Goal: Navigation & Orientation: Go to known website

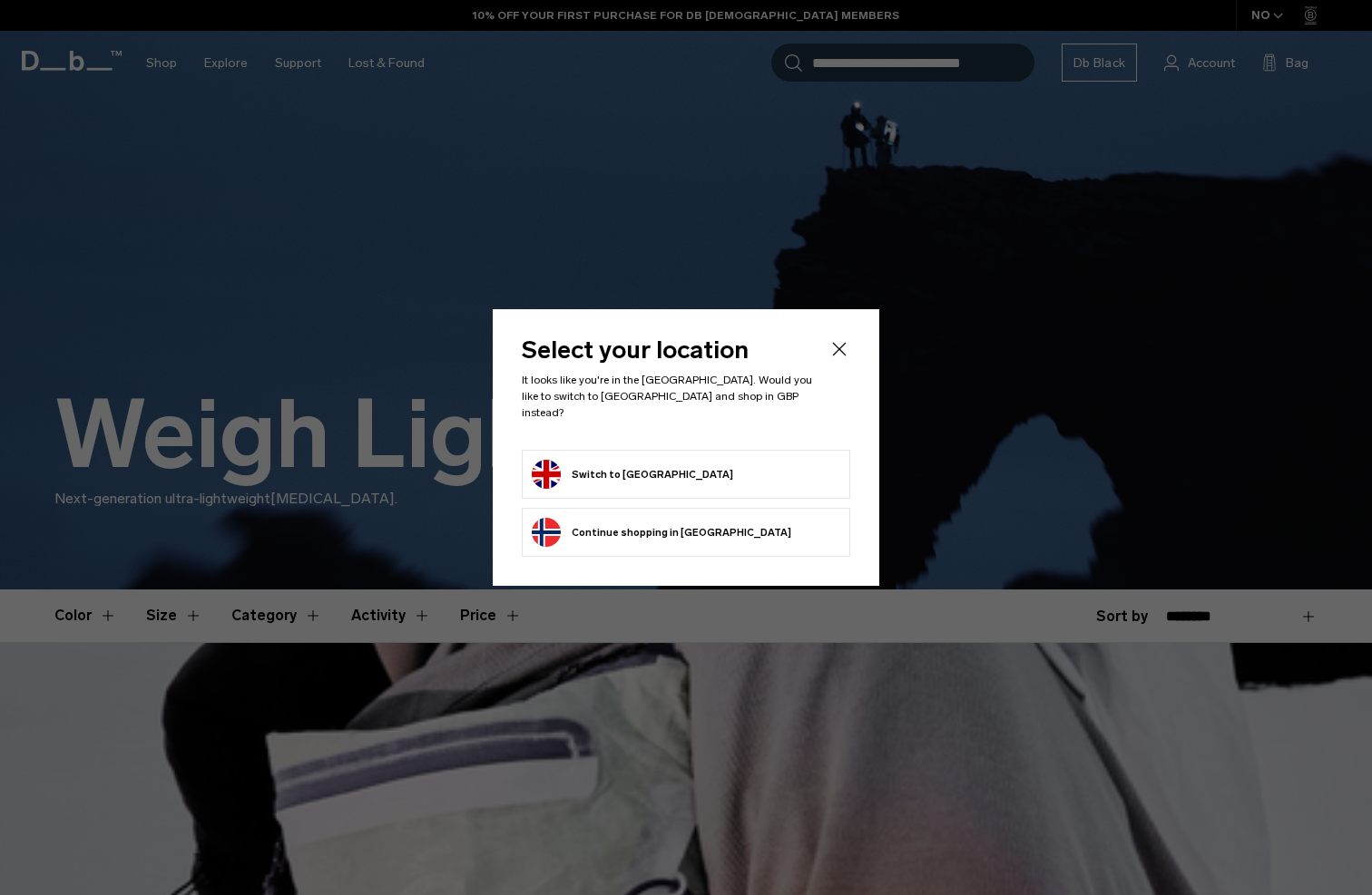
click at [665, 471] on button "Switch to [GEOGRAPHIC_DATA]" at bounding box center [632, 474] width 201 height 29
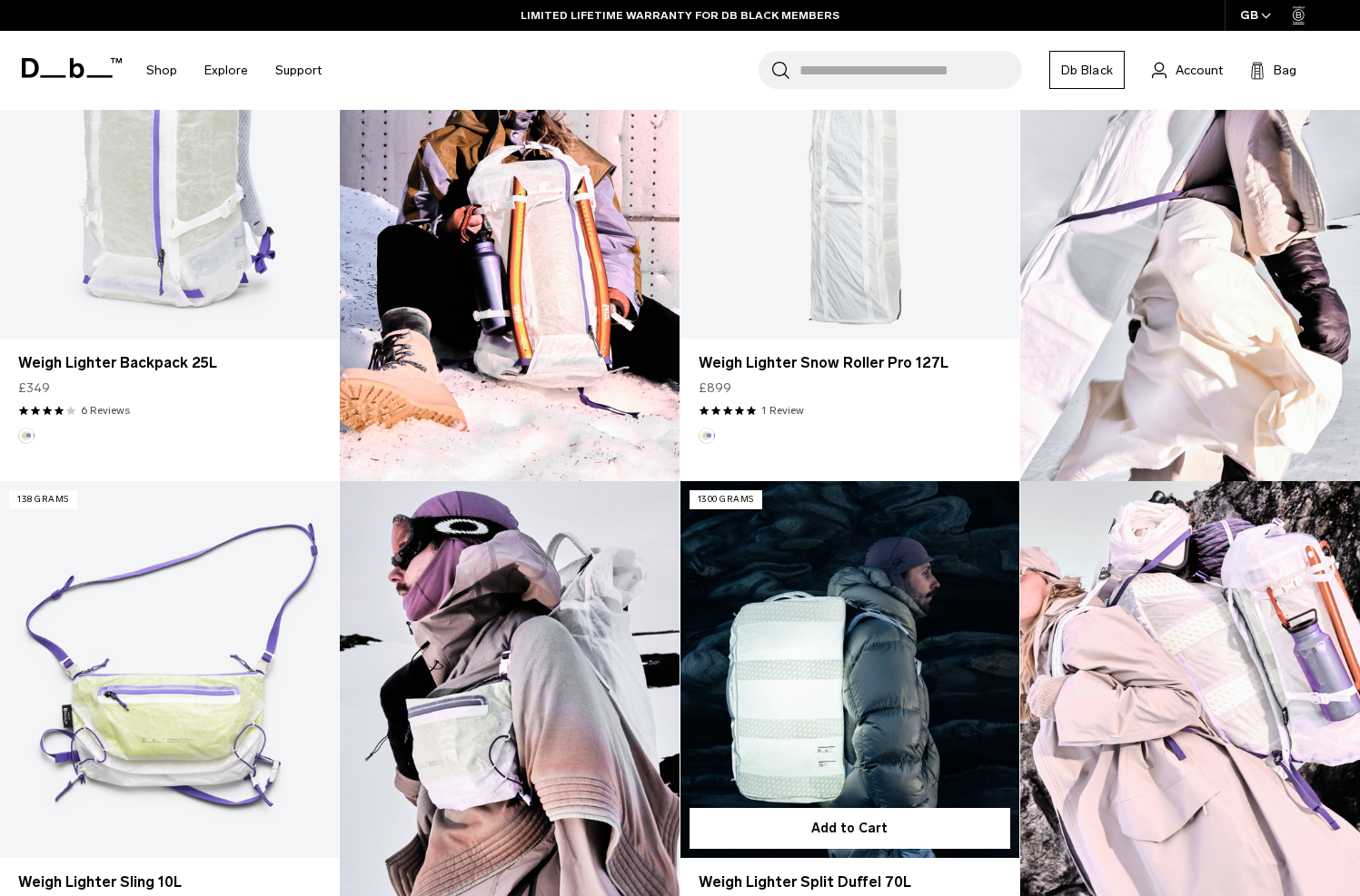
scroll to position [908, 0]
